Goal: Task Accomplishment & Management: Manage account settings

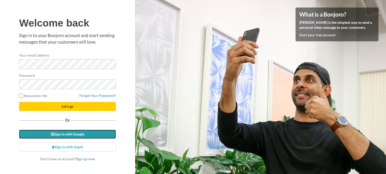
click at [80, 133] on link "Sign in with Google" at bounding box center [67, 134] width 97 height 9
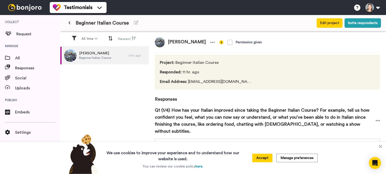
click at [70, 22] on icon at bounding box center [69, 23] width 2 height 4
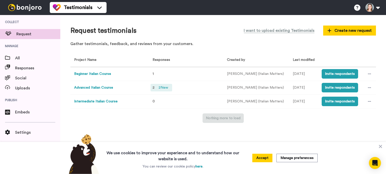
click at [164, 88] on span "2 New" at bounding box center [163, 88] width 14 height 6
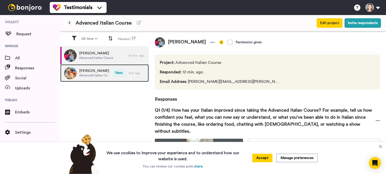
click at [114, 70] on span "New" at bounding box center [119, 74] width 12 height 8
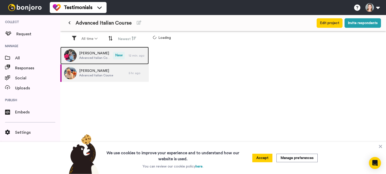
click at [113, 59] on span "New" at bounding box center [119, 56] width 12 height 8
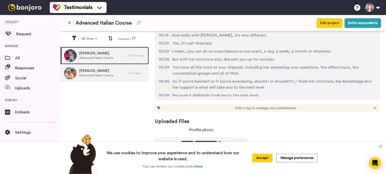
scroll to position [6, 0]
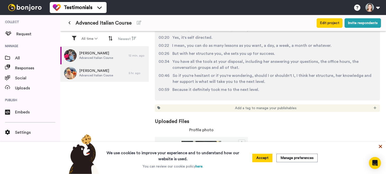
click at [382, 146] on icon at bounding box center [379, 146] width 5 height 5
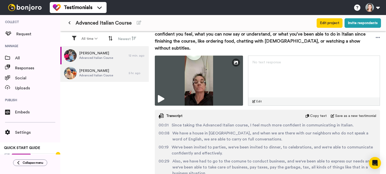
scroll to position [0, 0]
